Goal: Task Accomplishment & Management: Manage account settings

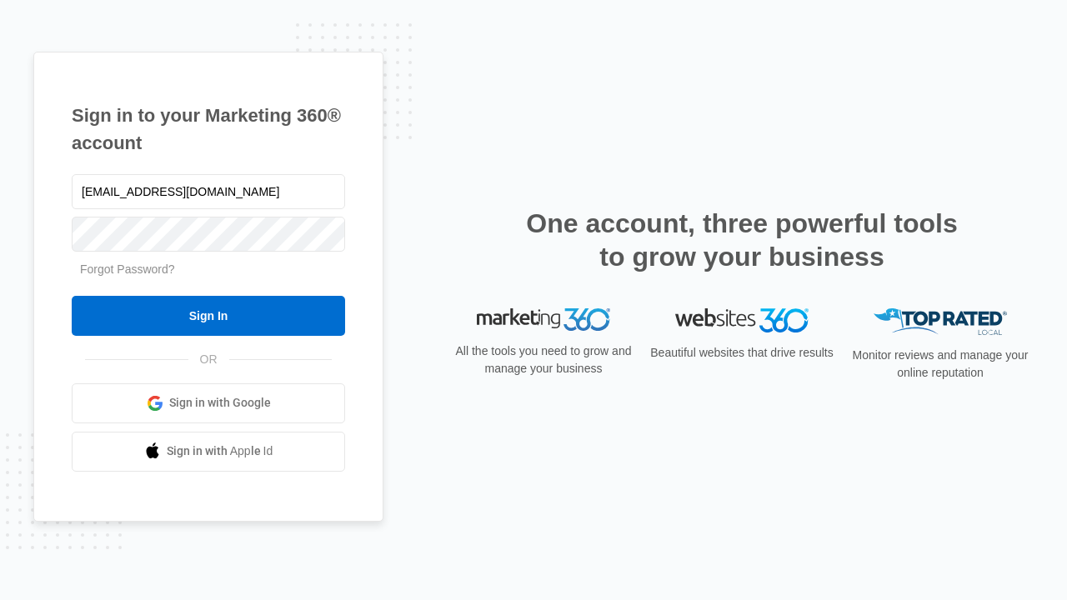
type input "dankie614@gmail.com"
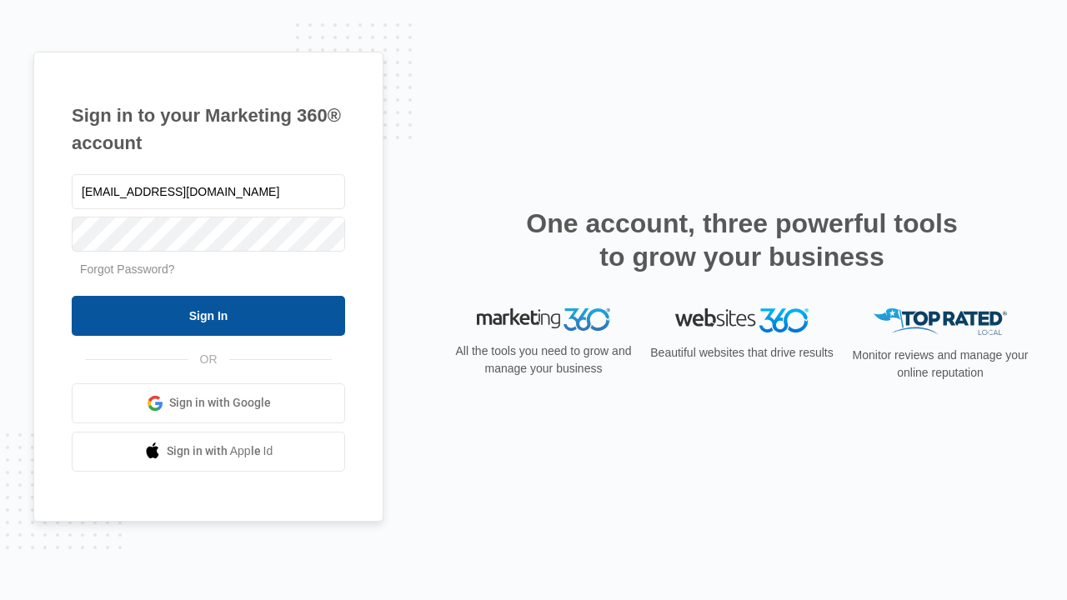
click at [208, 315] on input "Sign In" at bounding box center [208, 316] width 273 height 40
